Goal: Check status

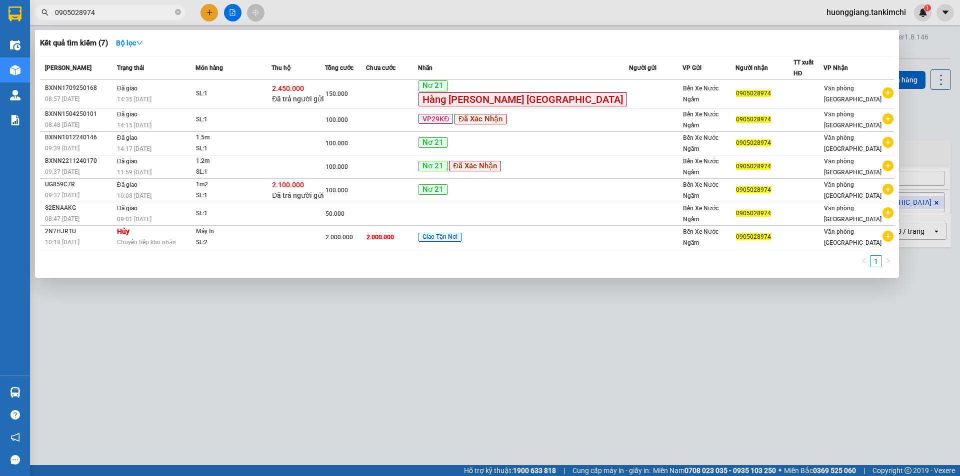
click at [136, 14] on input "0905028974" at bounding box center [114, 12] width 118 height 11
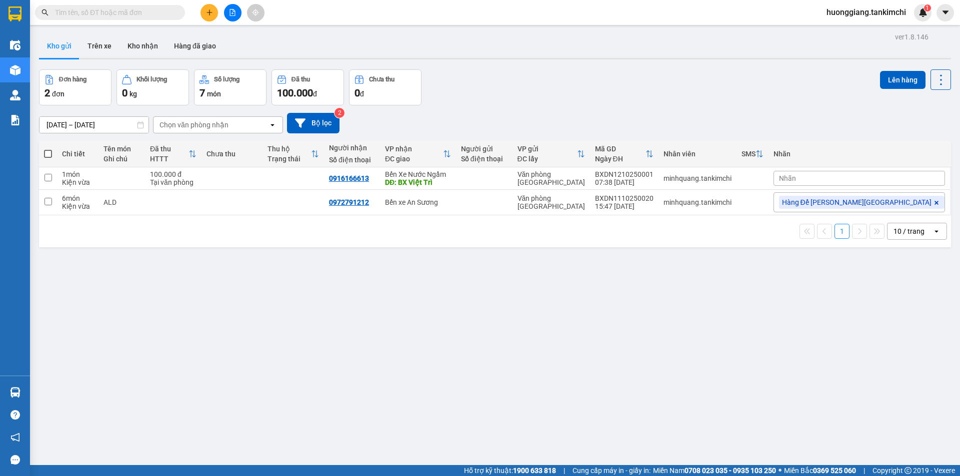
type input "7"
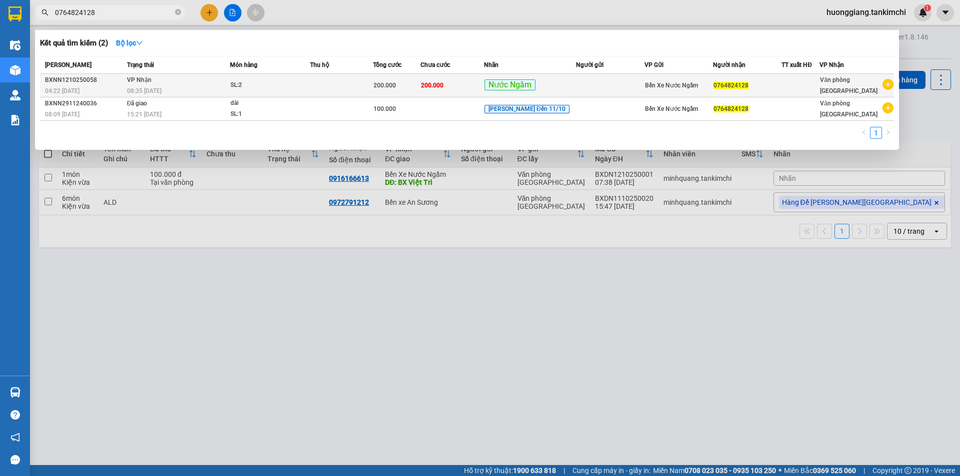
type input "0764824128"
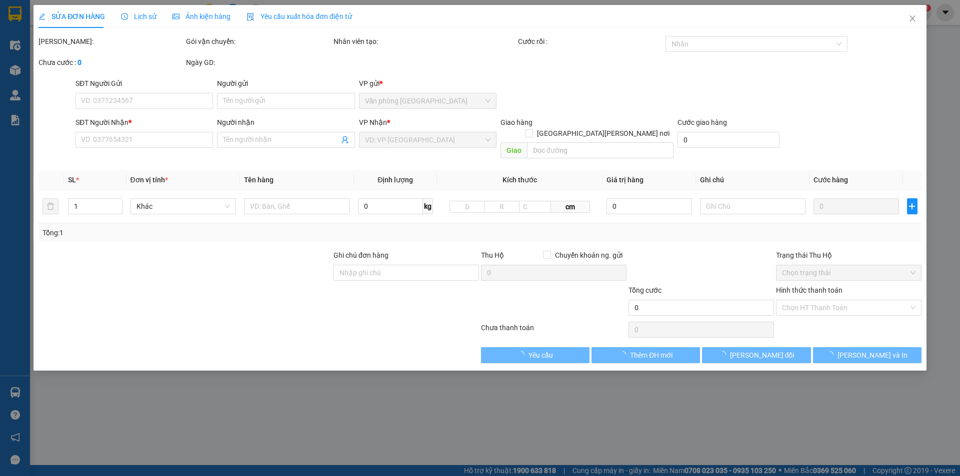
click at [139, 17] on span "Lịch sử" at bounding box center [138, 16] width 35 height 8
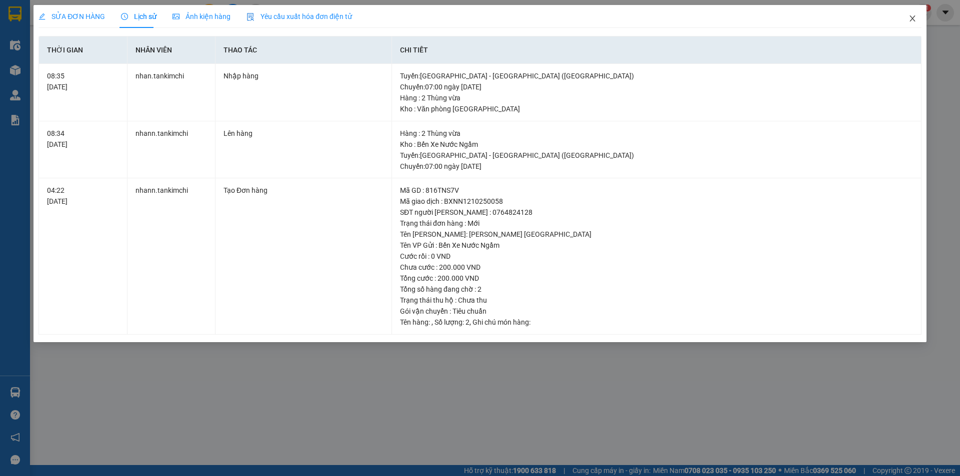
click at [911, 18] on icon "close" at bounding box center [911, 18] width 5 height 6
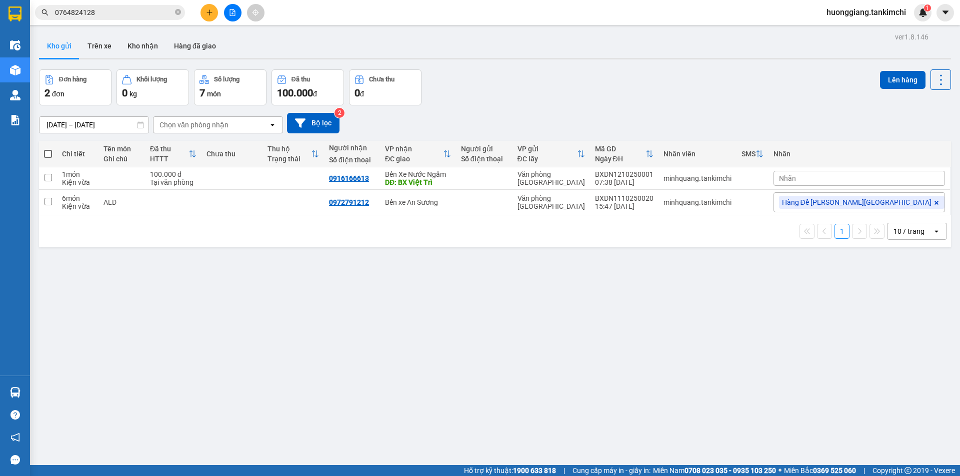
click at [102, 17] on input "0764824128" at bounding box center [114, 12] width 118 height 11
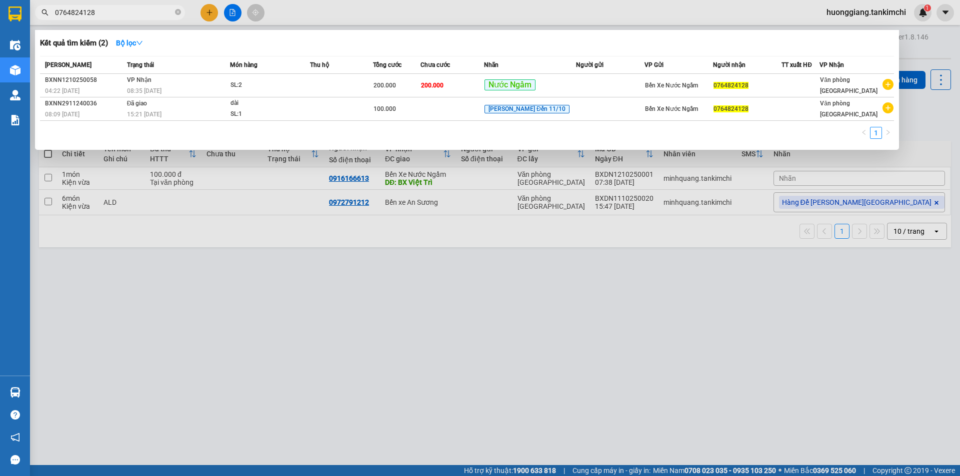
click at [102, 17] on input "0764824128" at bounding box center [114, 12] width 118 height 11
click at [176, 13] on icon "close-circle" at bounding box center [178, 12] width 6 height 6
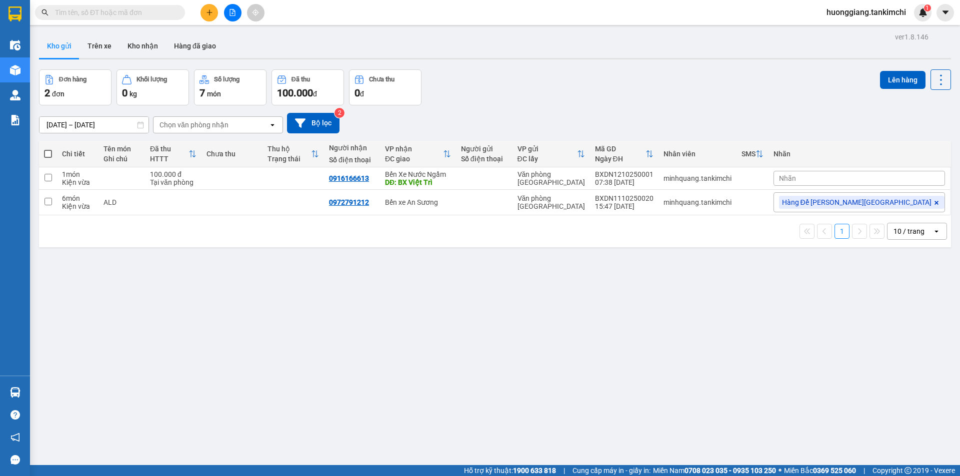
click at [138, 13] on input "text" at bounding box center [114, 12] width 118 height 11
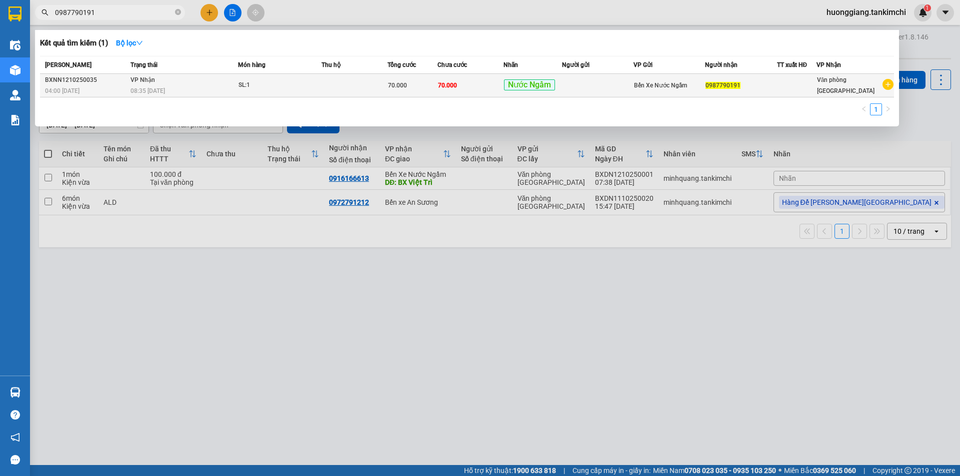
type input "0987790191"
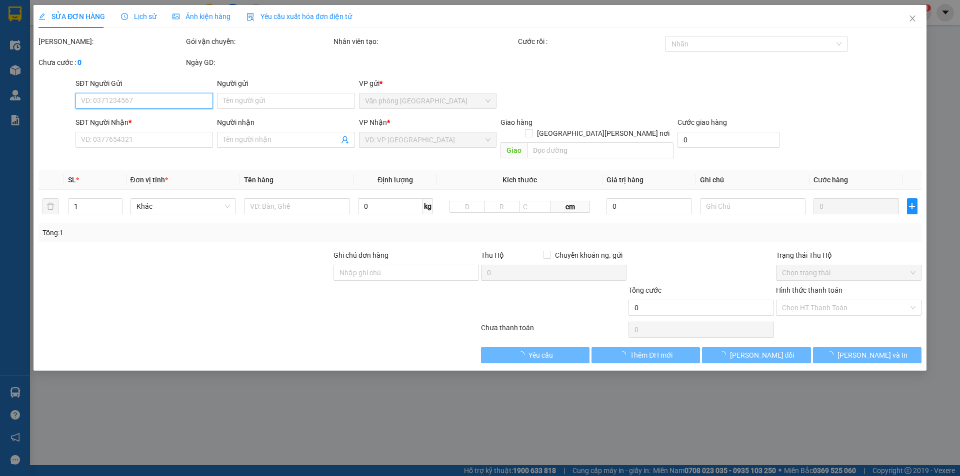
type input "0987790191"
type input "70.000"
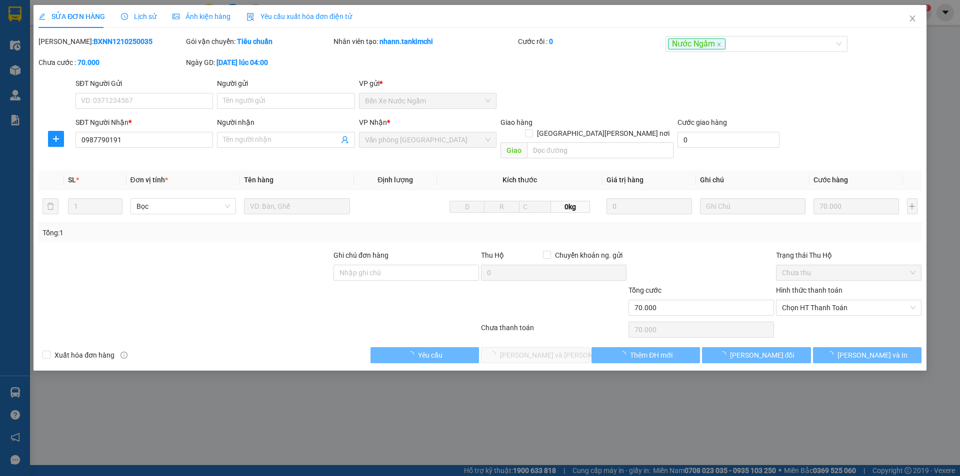
click at [145, 12] on span "Lịch sử" at bounding box center [138, 16] width 35 height 8
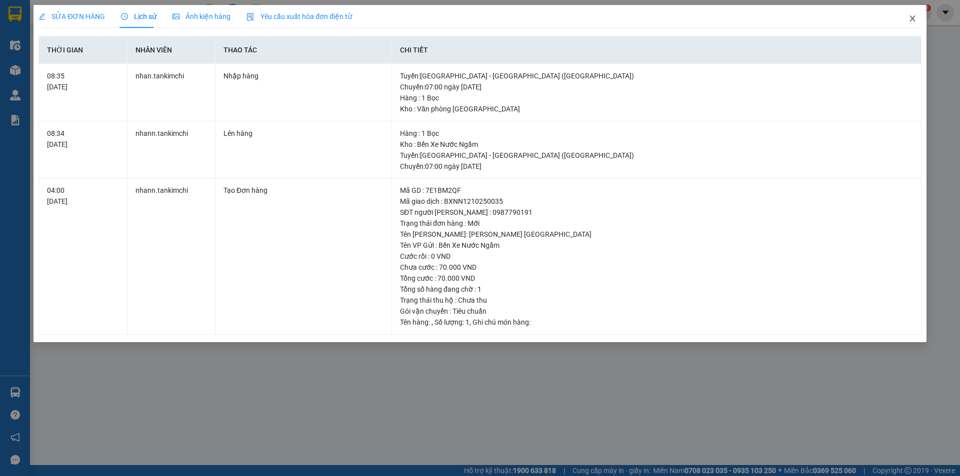
click at [910, 18] on icon "close" at bounding box center [912, 18] width 8 height 8
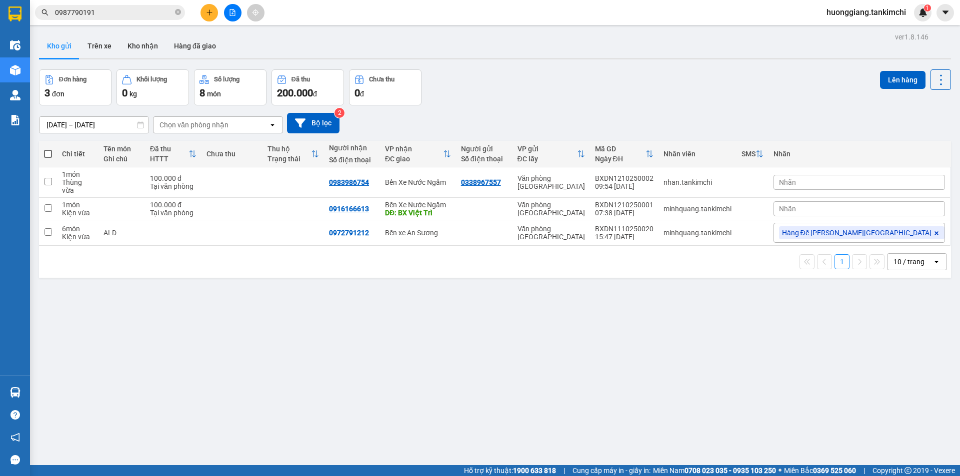
click at [116, 13] on input "0987790191" at bounding box center [114, 12] width 118 height 11
